Goal: Task Accomplishment & Management: Manage account settings

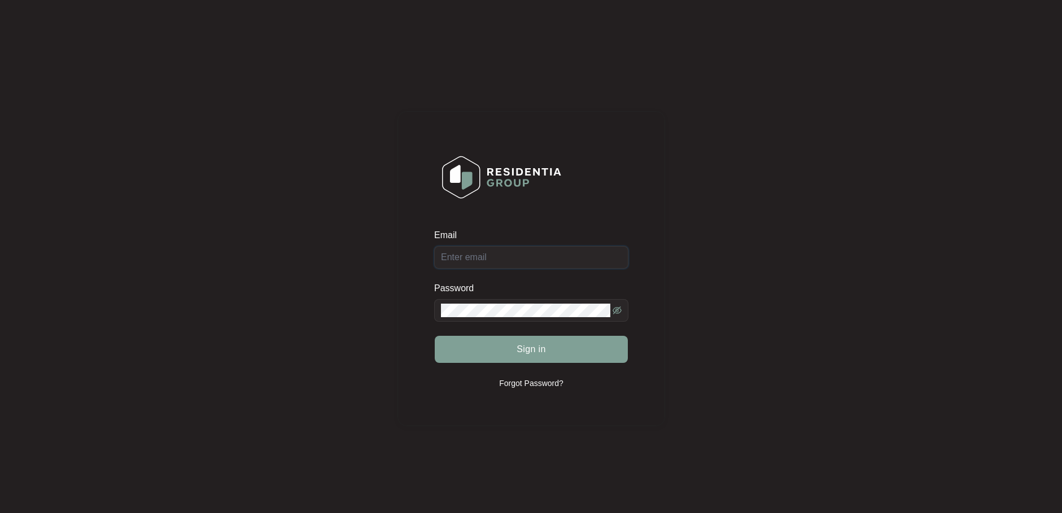
click at [451, 260] on input "Email" at bounding box center [531, 257] width 194 height 23
paste input "[EMAIL_ADDRESS][DOMAIN_NAME]"
click at [561, 266] on input "[EMAIL_ADDRESS][DOMAIN_NAME]" at bounding box center [531, 257] width 194 height 23
click at [439, 255] on input "[EMAIL_ADDRESS][DOMAIN_NAME]" at bounding box center [531, 257] width 194 height 23
type input "[EMAIL_ADDRESS][DOMAIN_NAME]"
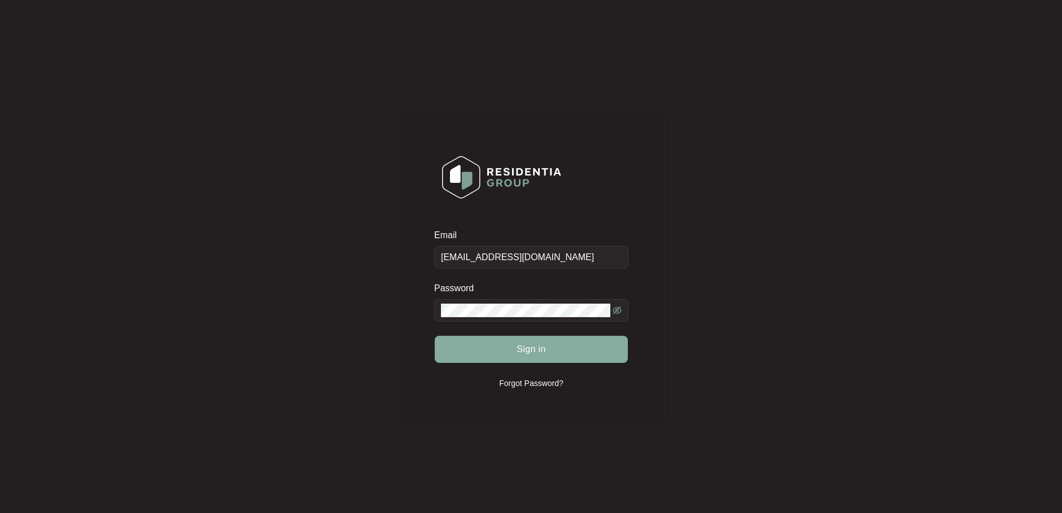
click at [517, 343] on span "Sign in" at bounding box center [531, 350] width 29 height 14
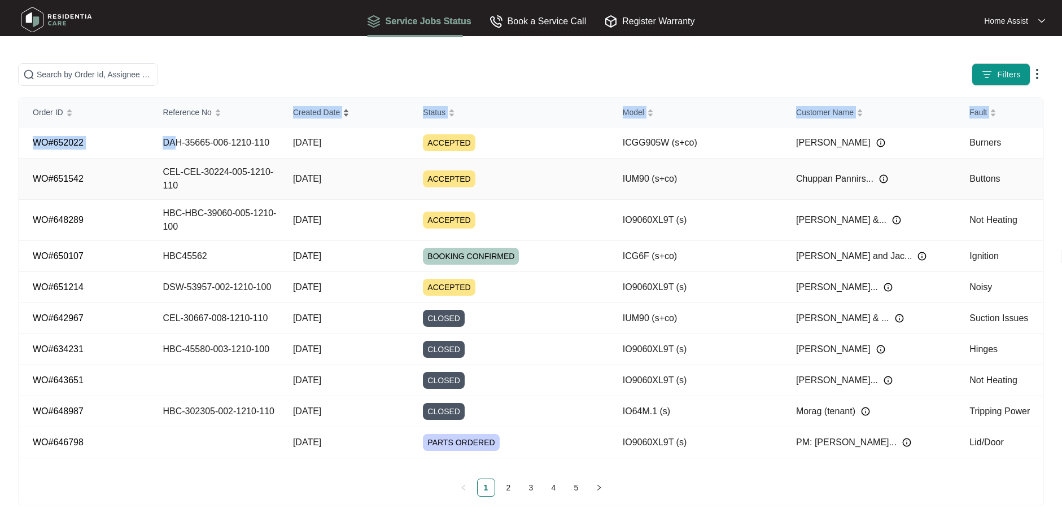
drag, startPoint x: 254, startPoint y: 114, endPoint x: 308, endPoint y: 106, distance: 54.8
click at [308, 106] on table "Order ID Reference No Created Date Status Model Customer Name Fault WO#652022 D…" at bounding box center [530, 278] width 1023 height 361
click at [98, 73] on input "text" at bounding box center [95, 74] width 116 height 12
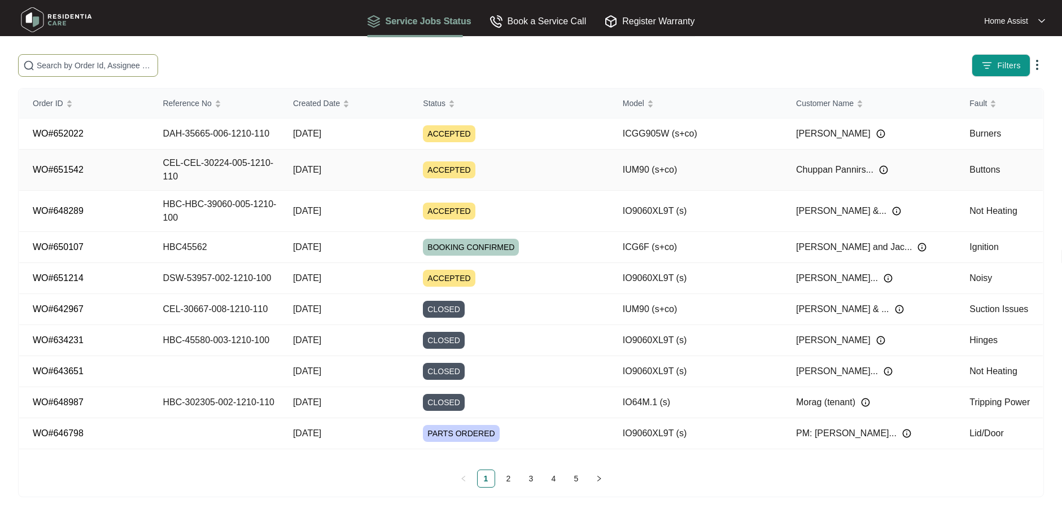
scroll to position [11, 0]
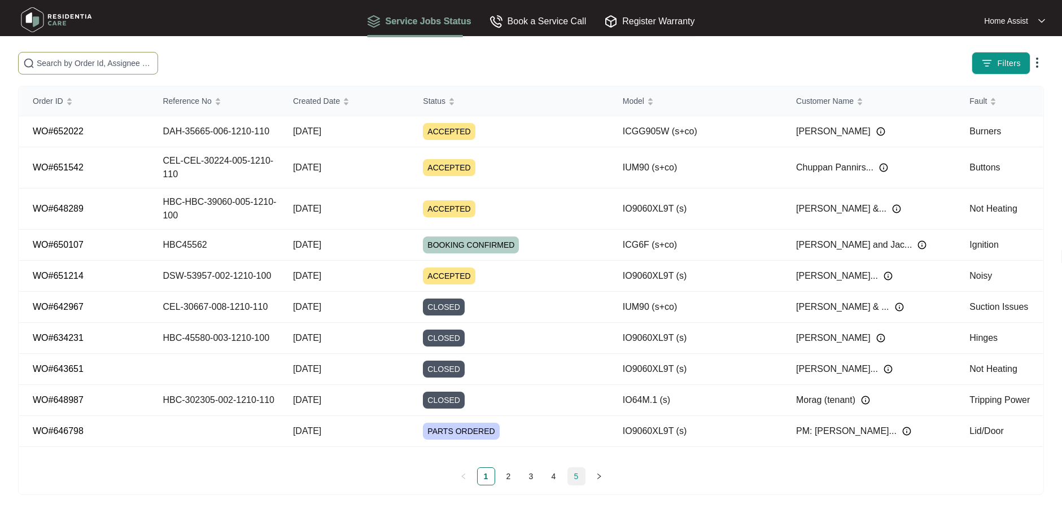
click at [571, 476] on link "5" at bounding box center [576, 476] width 17 height 17
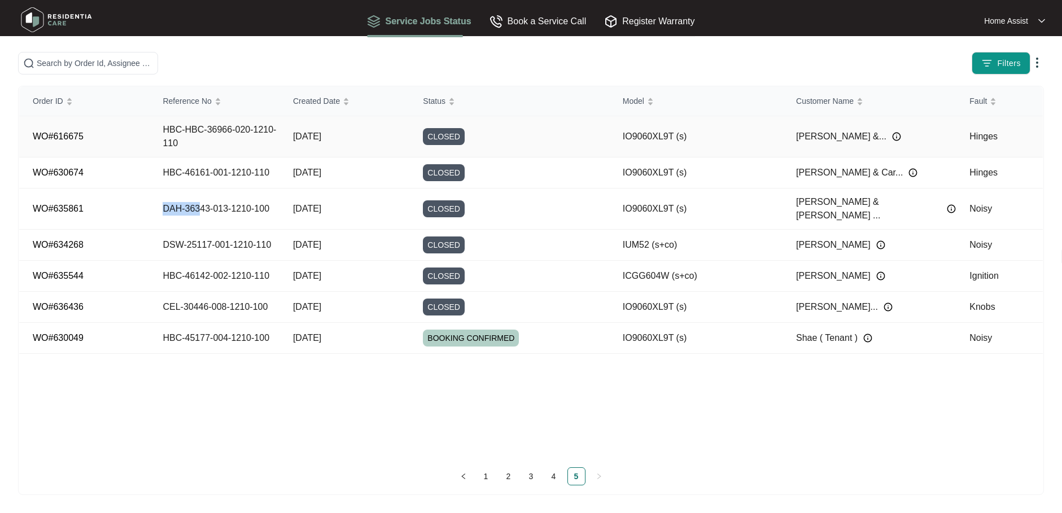
drag, startPoint x: 198, startPoint y: 204, endPoint x: 137, endPoint y: 207, distance: 61.0
click at [137, 207] on tr "WO#635861 DAH-36343-013-1210-100 [DATE] CLOSED IO9060XL9T (s) [PERSON_NAME] & […" at bounding box center [530, 209] width 1023 height 41
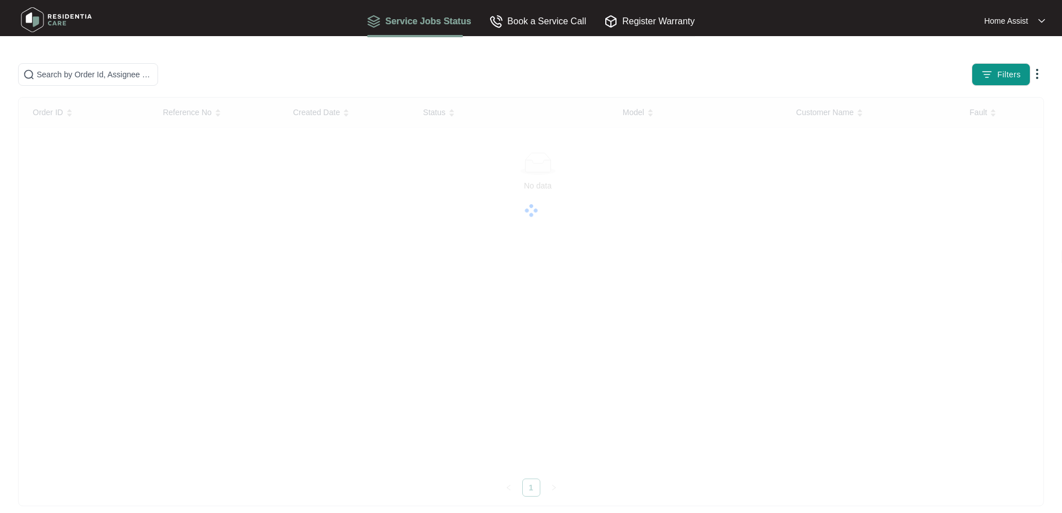
scroll to position [11, 0]
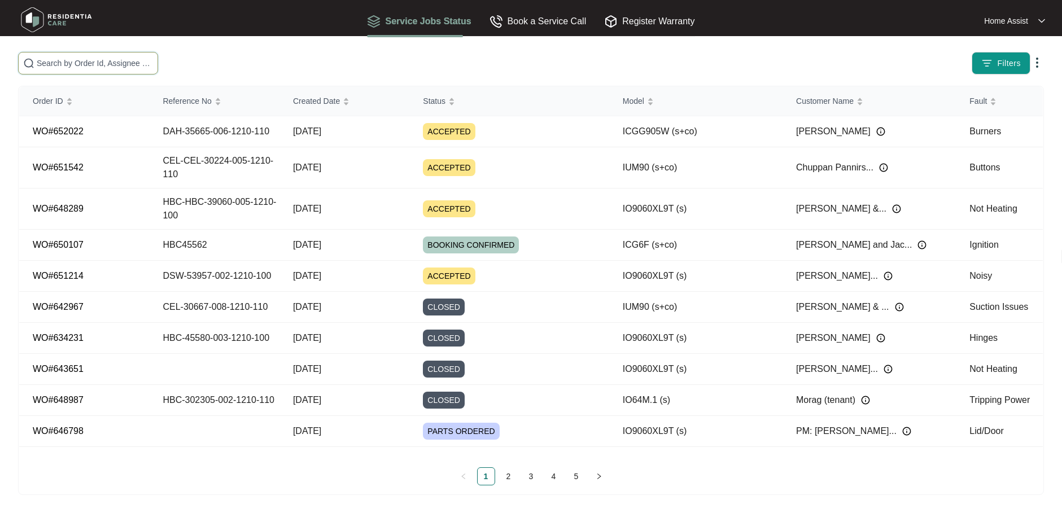
click at [99, 59] on input "text" at bounding box center [95, 63] width 116 height 12
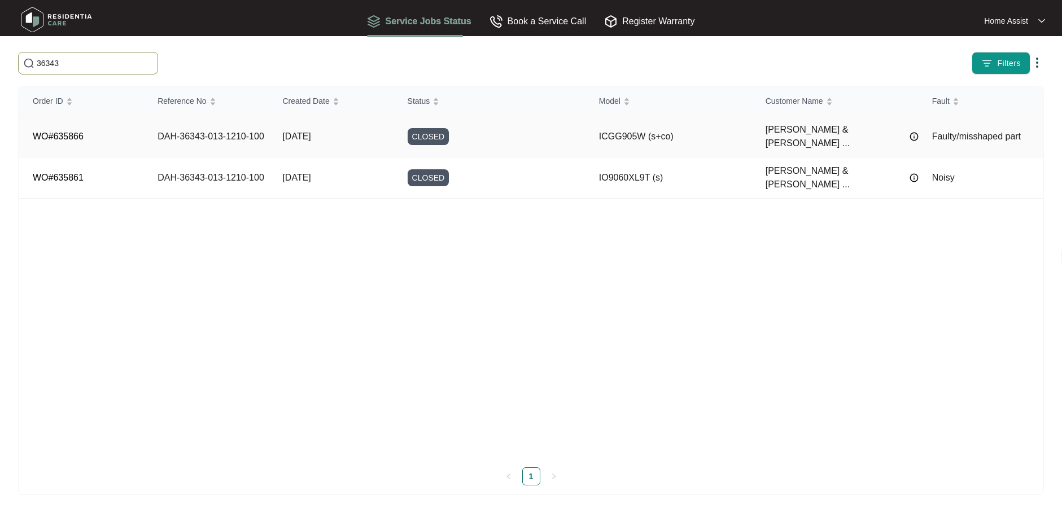
type input "36343"
click at [77, 133] on link "WO#635866" at bounding box center [58, 137] width 51 height 10
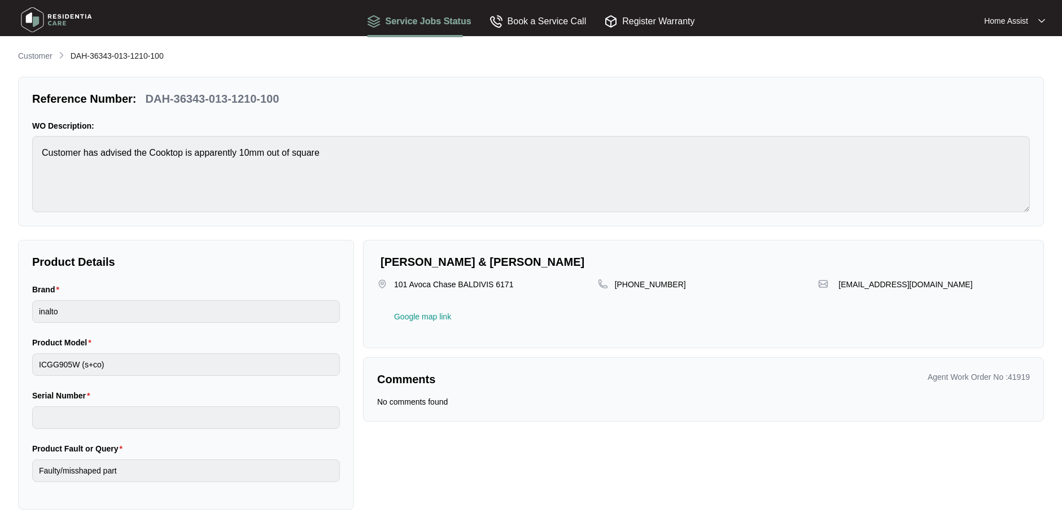
click at [477, 402] on div "No comments found" at bounding box center [703, 401] width 653 height 11
click at [429, 404] on p "No comments found" at bounding box center [412, 401] width 71 height 11
click at [417, 404] on p "No comments found" at bounding box center [412, 401] width 71 height 11
drag, startPoint x: 415, startPoint y: 404, endPoint x: 460, endPoint y: 390, distance: 46.6
click at [460, 390] on div "Comments Agent Work Order No : 41919 No comments found" at bounding box center [703, 389] width 681 height 64
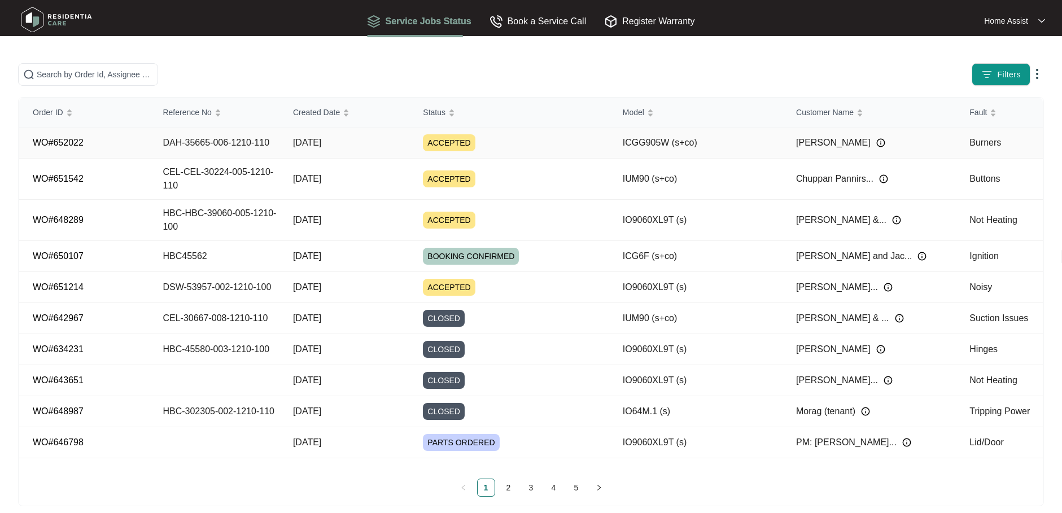
click at [233, 149] on td "DAH-35665-006-1210-110" at bounding box center [214, 143] width 130 height 31
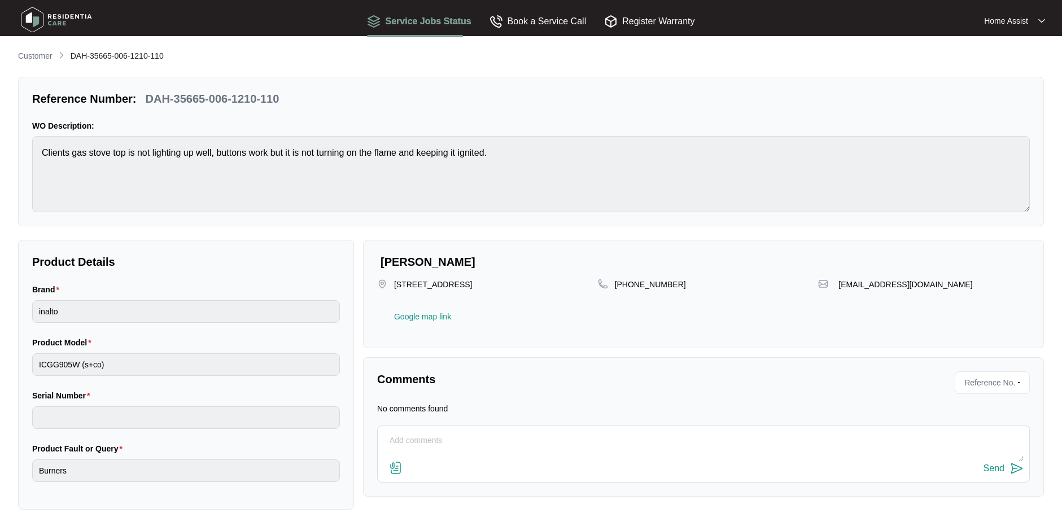
click at [406, 472] on div "Send" at bounding box center [703, 468] width 640 height 15
click at [400, 470] on img at bounding box center [396, 468] width 14 height 14
click at [0, 0] on input "file" at bounding box center [0, 0] width 0 height 0
click at [413, 441] on textarea at bounding box center [703, 446] width 640 height 29
click at [765, 55] on div "Customer DAH-35665-006-1210-110" at bounding box center [531, 57] width 1026 height 14
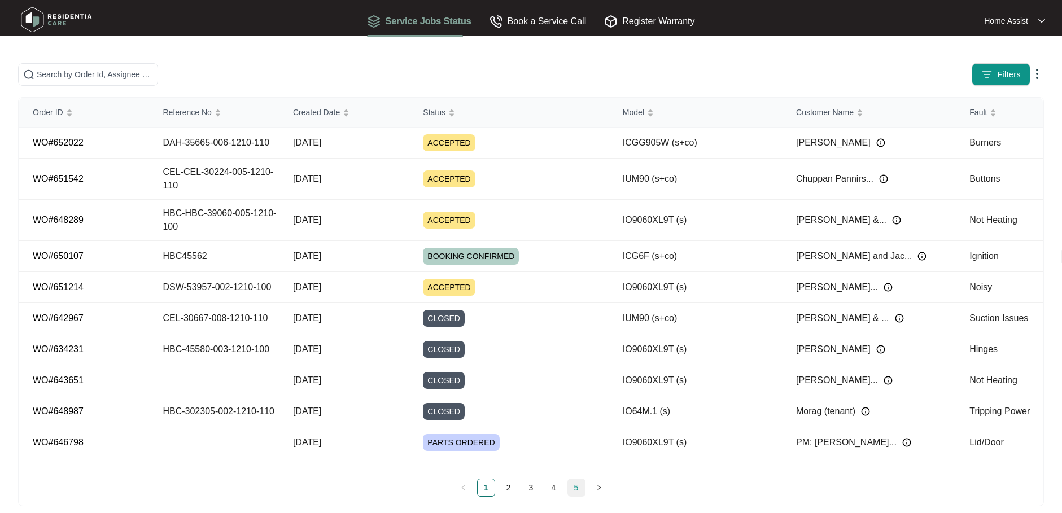
click at [568, 483] on link "5" at bounding box center [576, 487] width 17 height 17
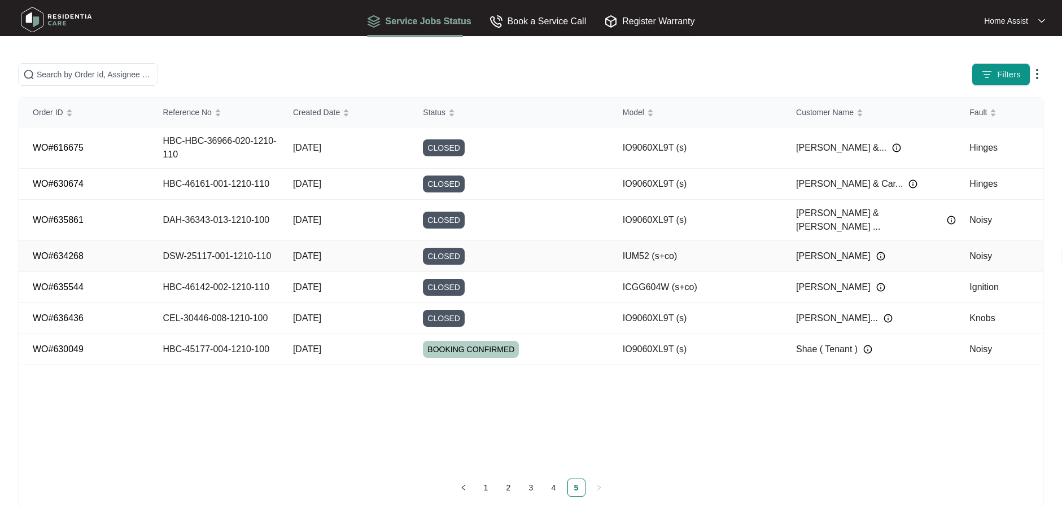
click at [177, 243] on td "DSW-25117-001-1210-110" at bounding box center [214, 256] width 130 height 31
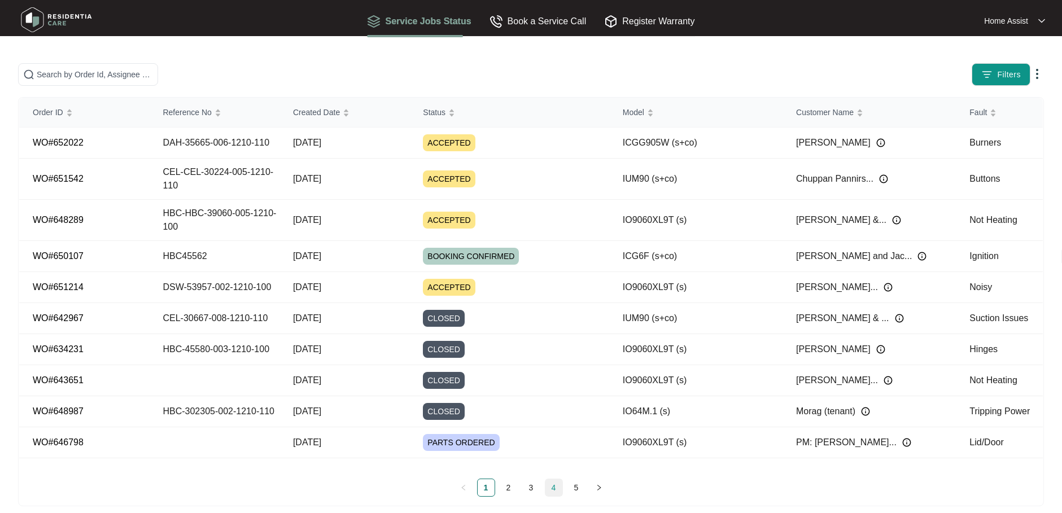
click at [553, 487] on link "4" at bounding box center [553, 487] width 17 height 17
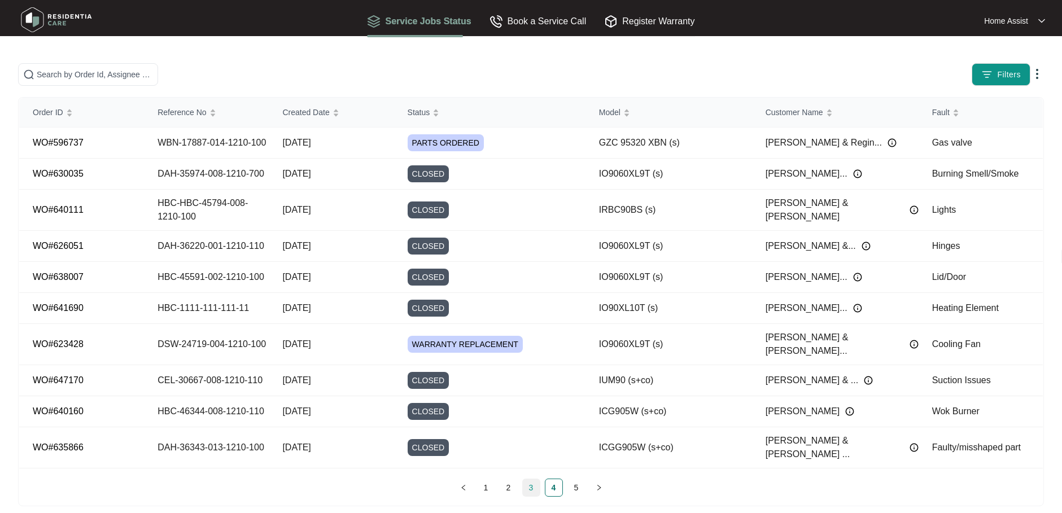
click at [533, 489] on link "3" at bounding box center [531, 487] width 17 height 17
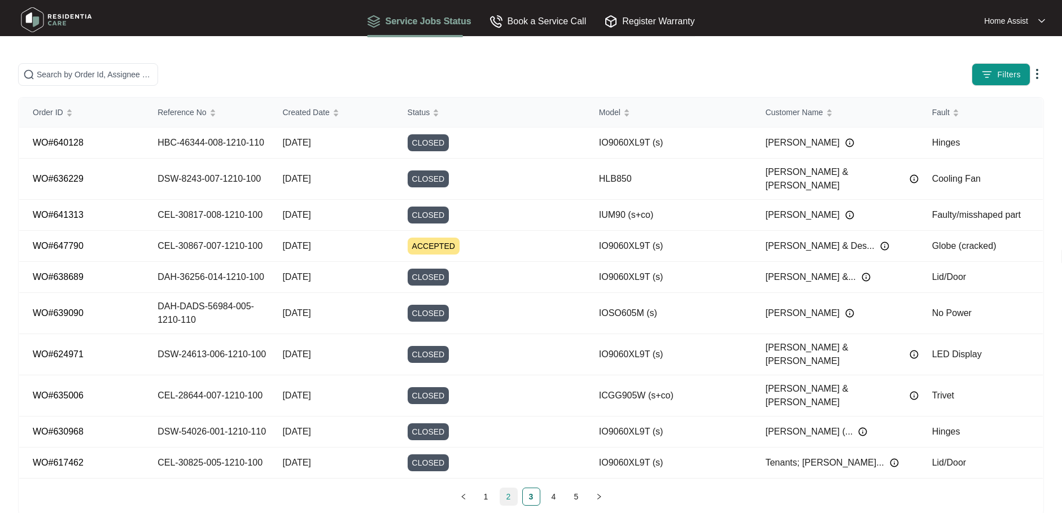
click at [511, 489] on link "2" at bounding box center [508, 496] width 17 height 17
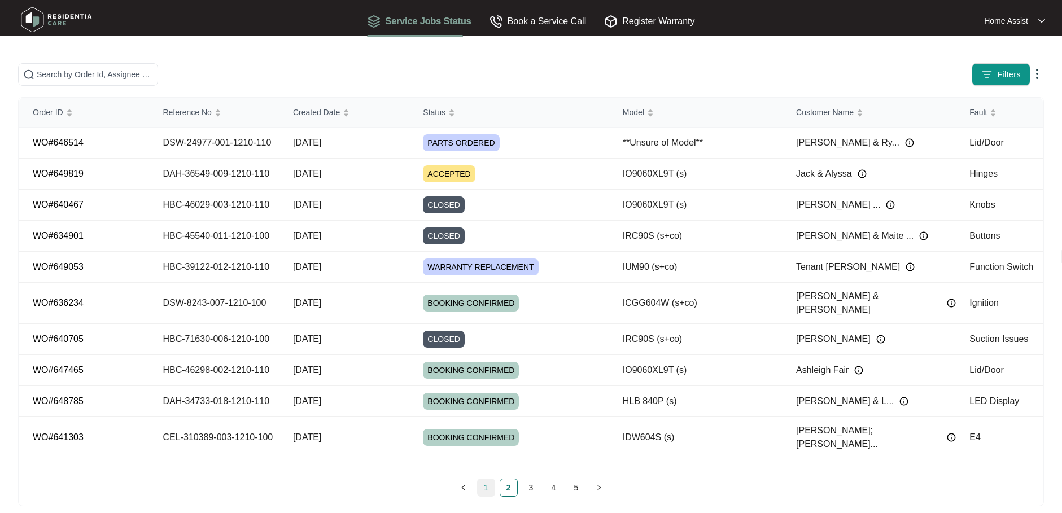
click at [491, 491] on link "1" at bounding box center [486, 487] width 17 height 17
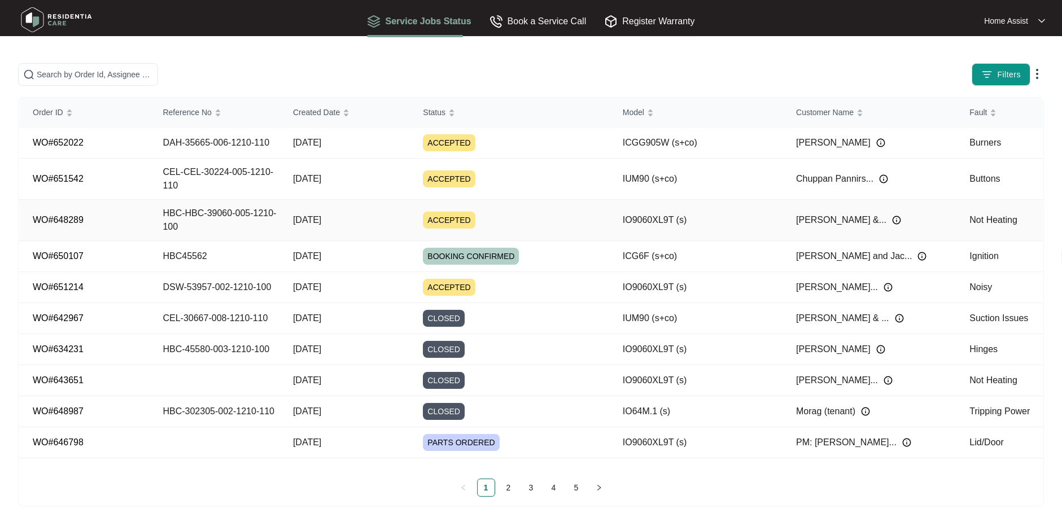
click at [444, 217] on span "ACCEPTED" at bounding box center [449, 220] width 52 height 17
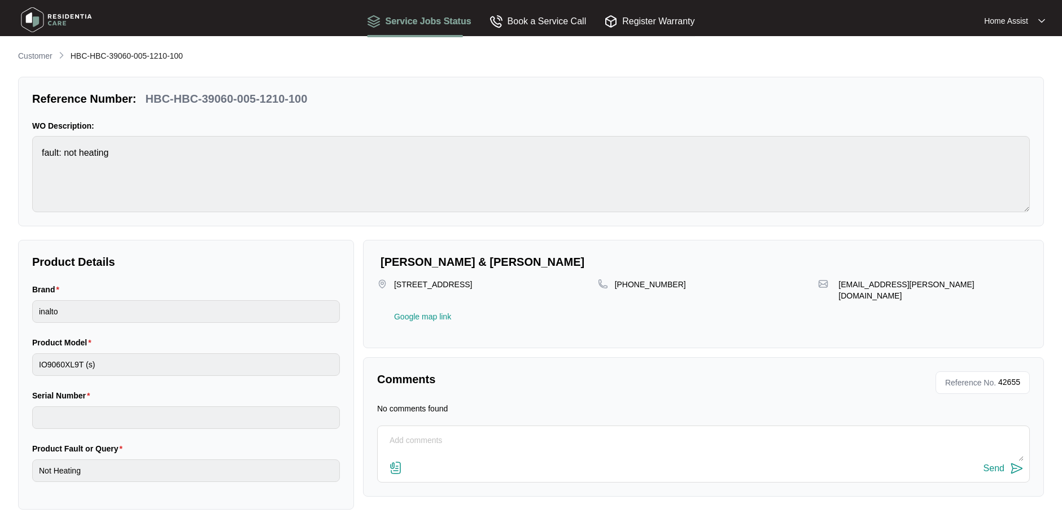
click at [404, 447] on textarea at bounding box center [703, 446] width 640 height 29
